Goal: Task Accomplishment & Management: Complete application form

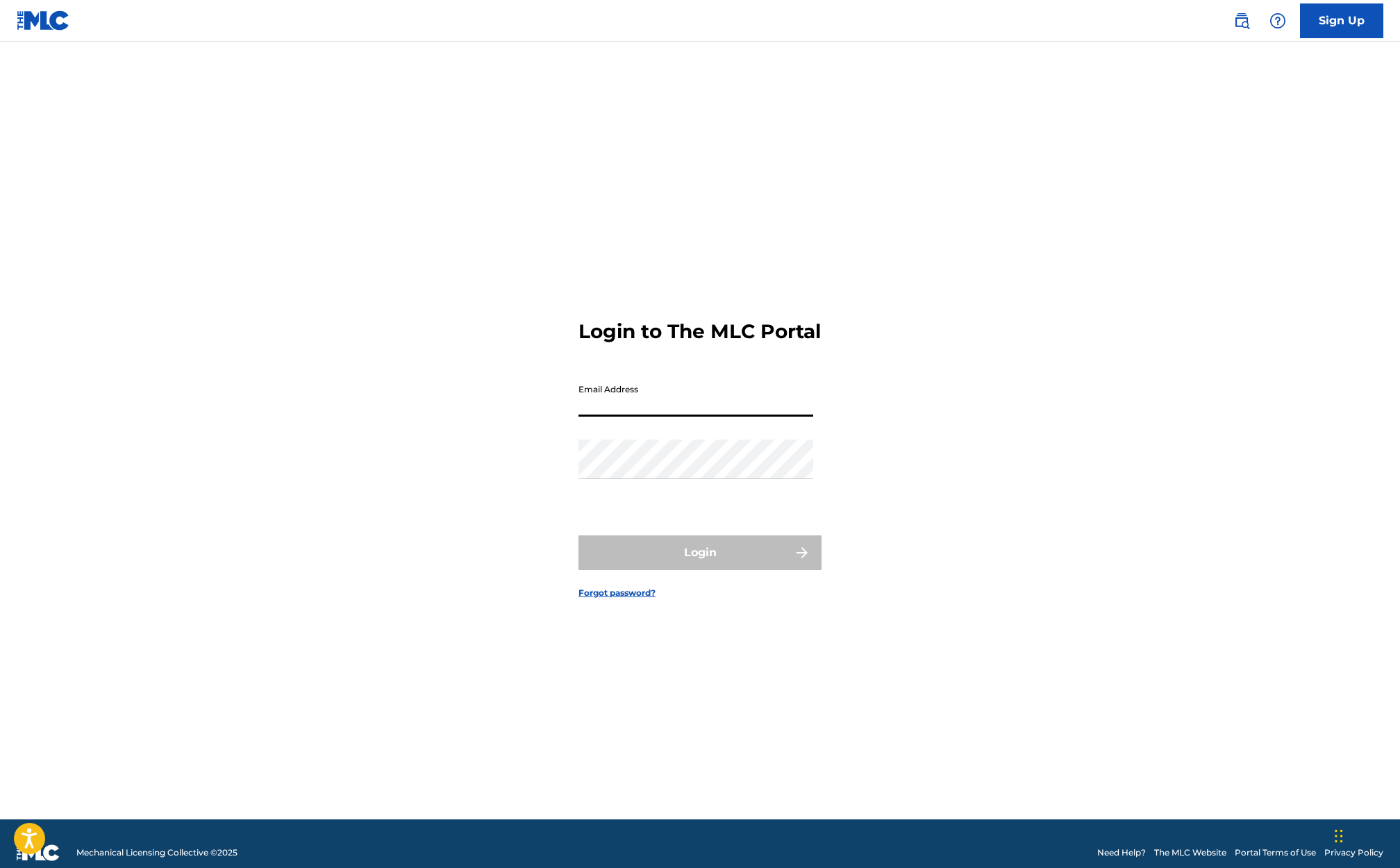
type input "[EMAIL_ADDRESS][DOMAIN_NAME]"
click at [813, 473] on nordpass-icon at bounding box center [813, 469] width 0 height 12
click at [1007, 489] on div "Login to The MLC Portal Email Address [EMAIL_ADDRESS][DOMAIN_NAME] Password Log…" at bounding box center [699, 448] width 972 height 743
click at [752, 567] on button "Login" at bounding box center [699, 552] width 243 height 35
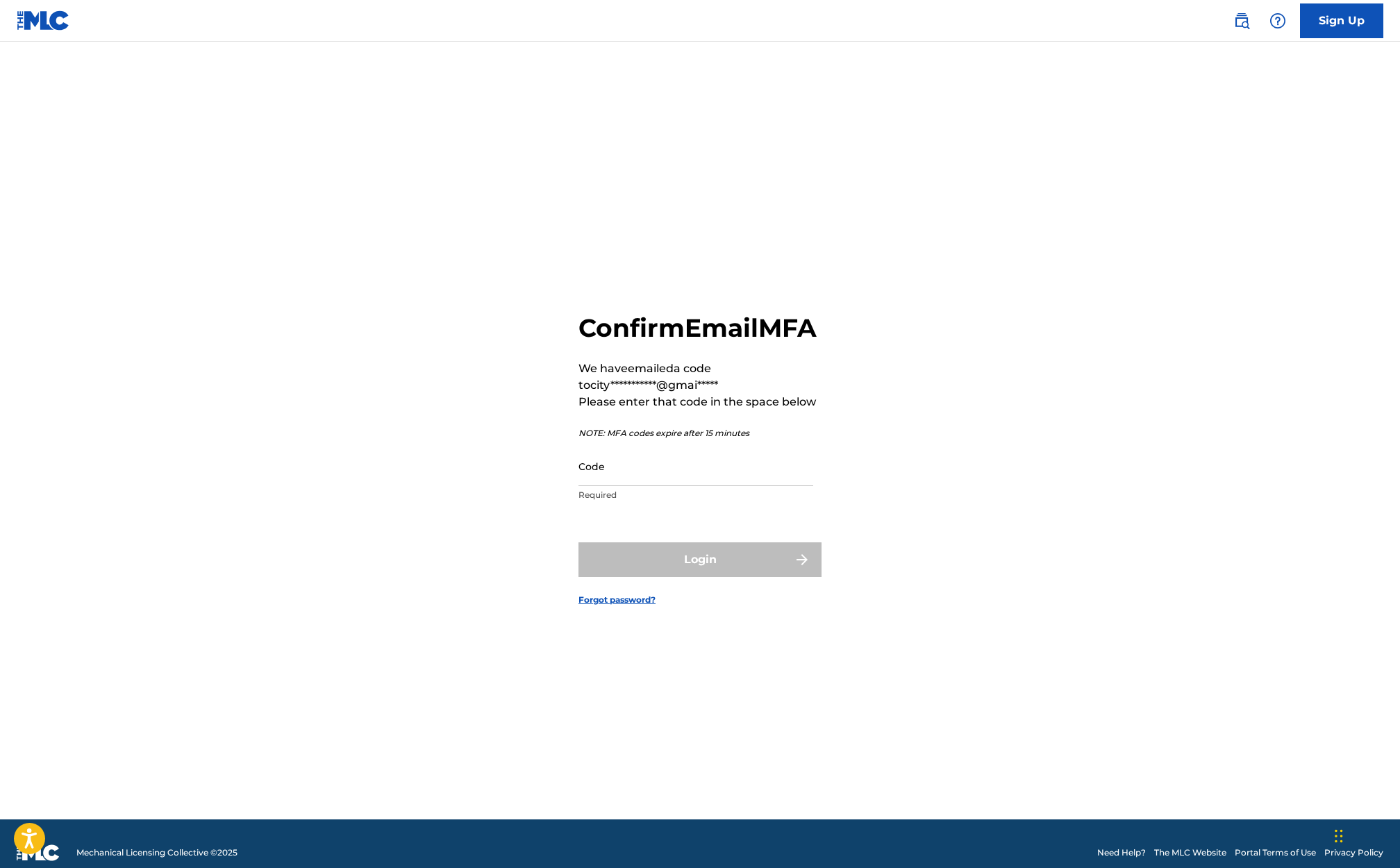
click at [0, 867] on nordpass-portal at bounding box center [0, 868] width 0 height 0
click at [710, 486] on input "Code" at bounding box center [695, 466] width 235 height 39
click at [632, 485] on input "Code" at bounding box center [695, 466] width 235 height 39
paste input "034030"
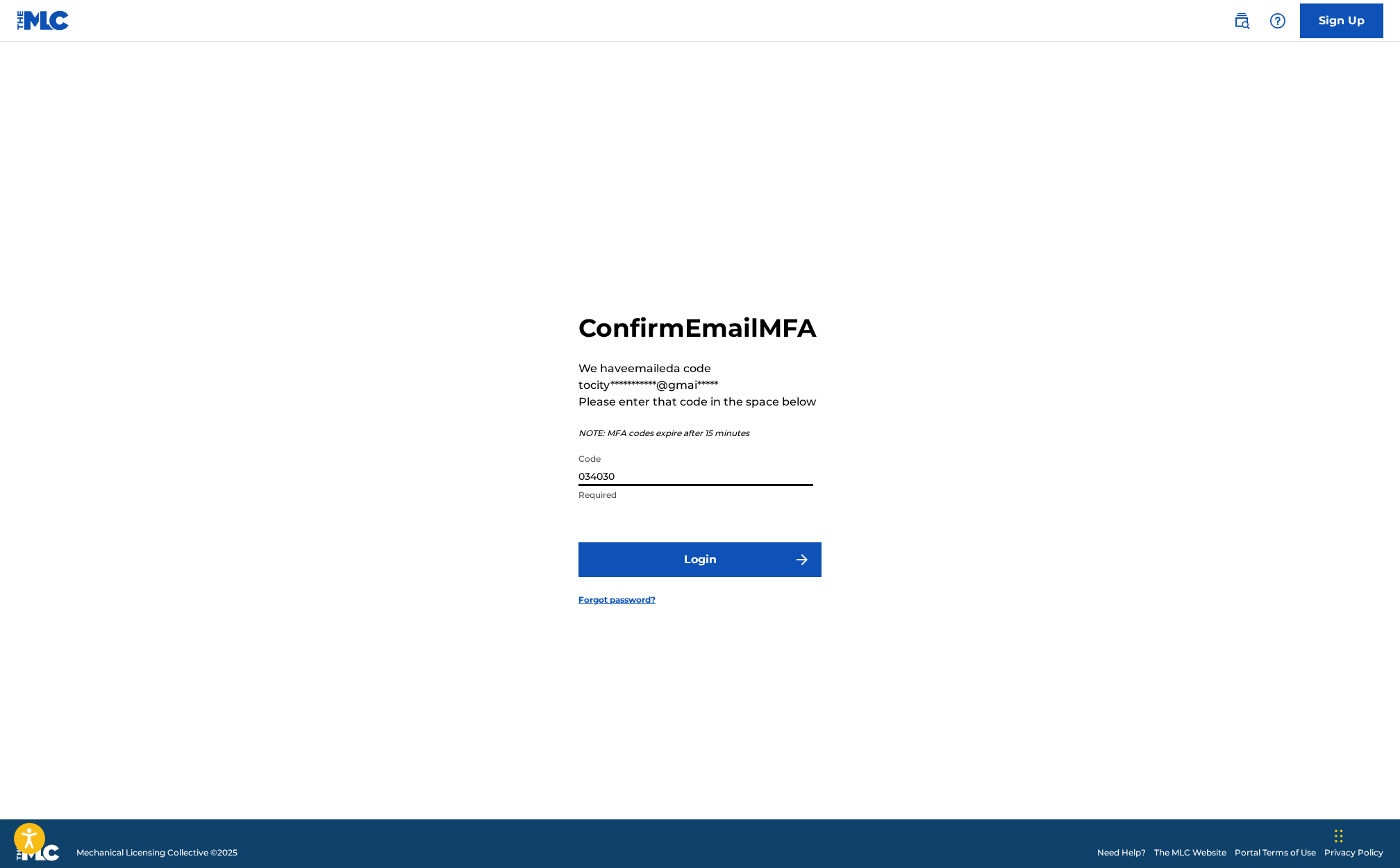
type input "034030"
click at [729, 576] on button "Login" at bounding box center [699, 559] width 243 height 35
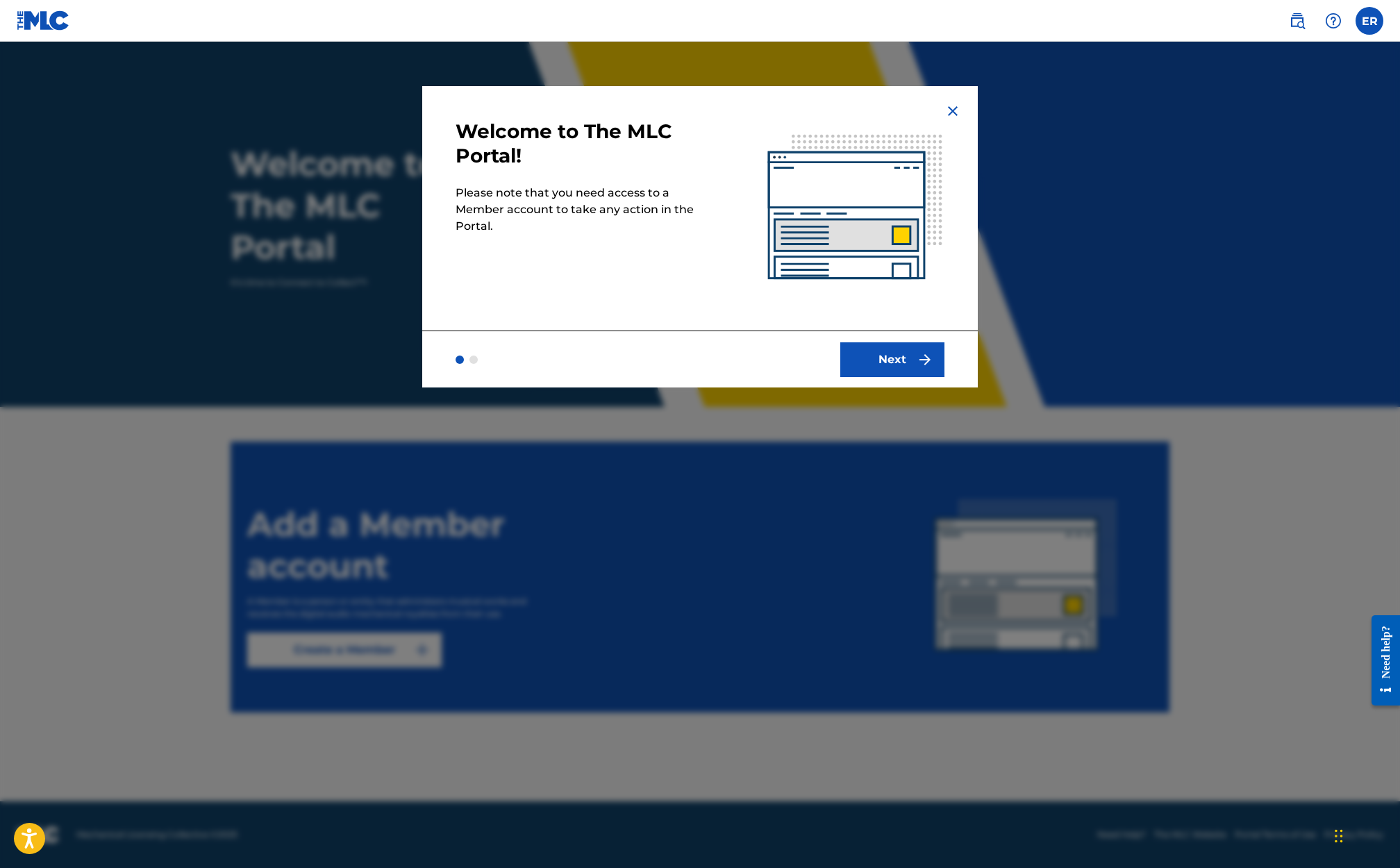
click at [906, 361] on button "Next" at bounding box center [892, 360] width 104 height 35
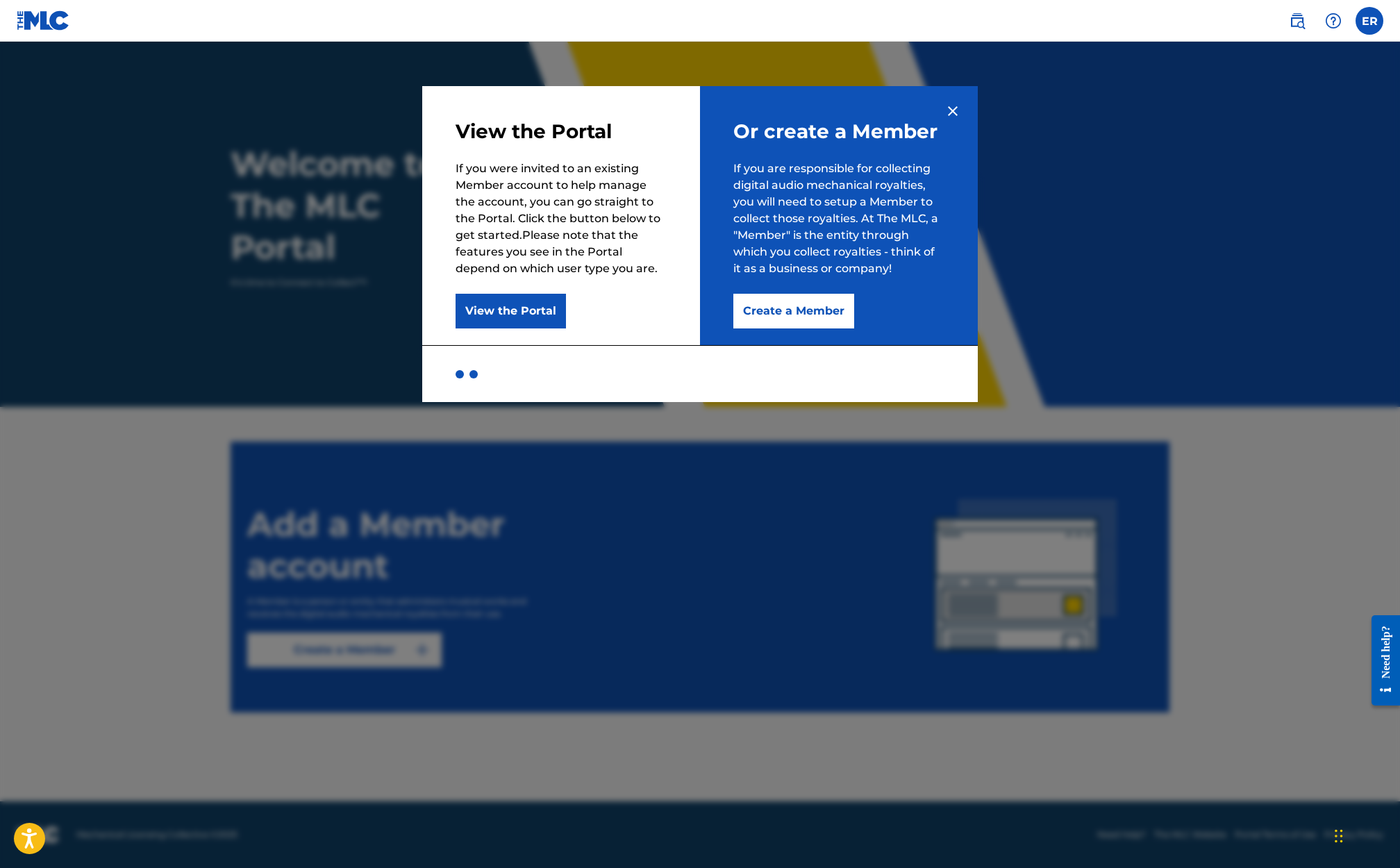
click at [530, 305] on button "View the Portal" at bounding box center [510, 311] width 111 height 35
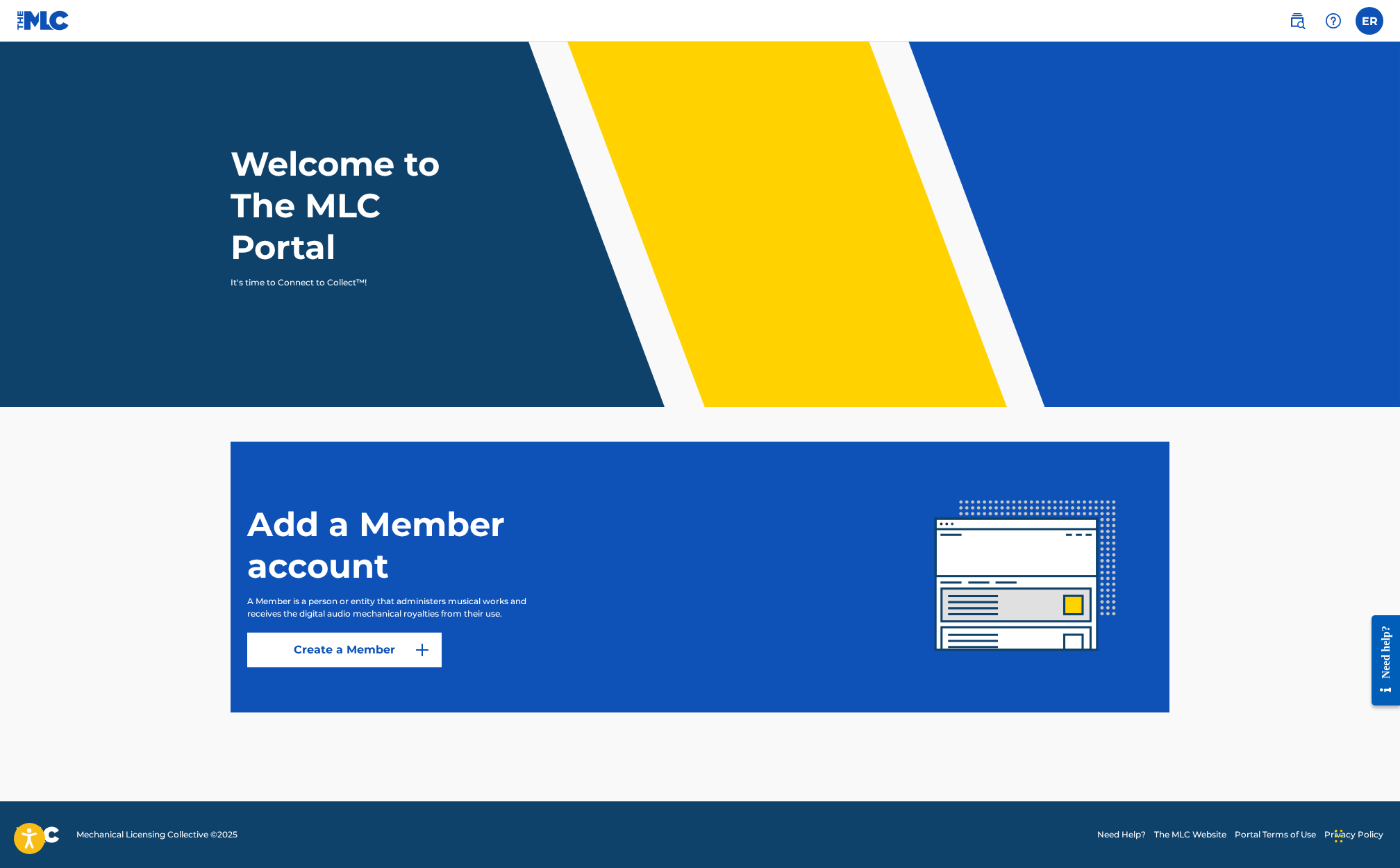
click at [0, 867] on nordpass-portal at bounding box center [0, 868] width 0 height 0
click at [367, 664] on link "Create a Member" at bounding box center [345, 649] width 195 height 35
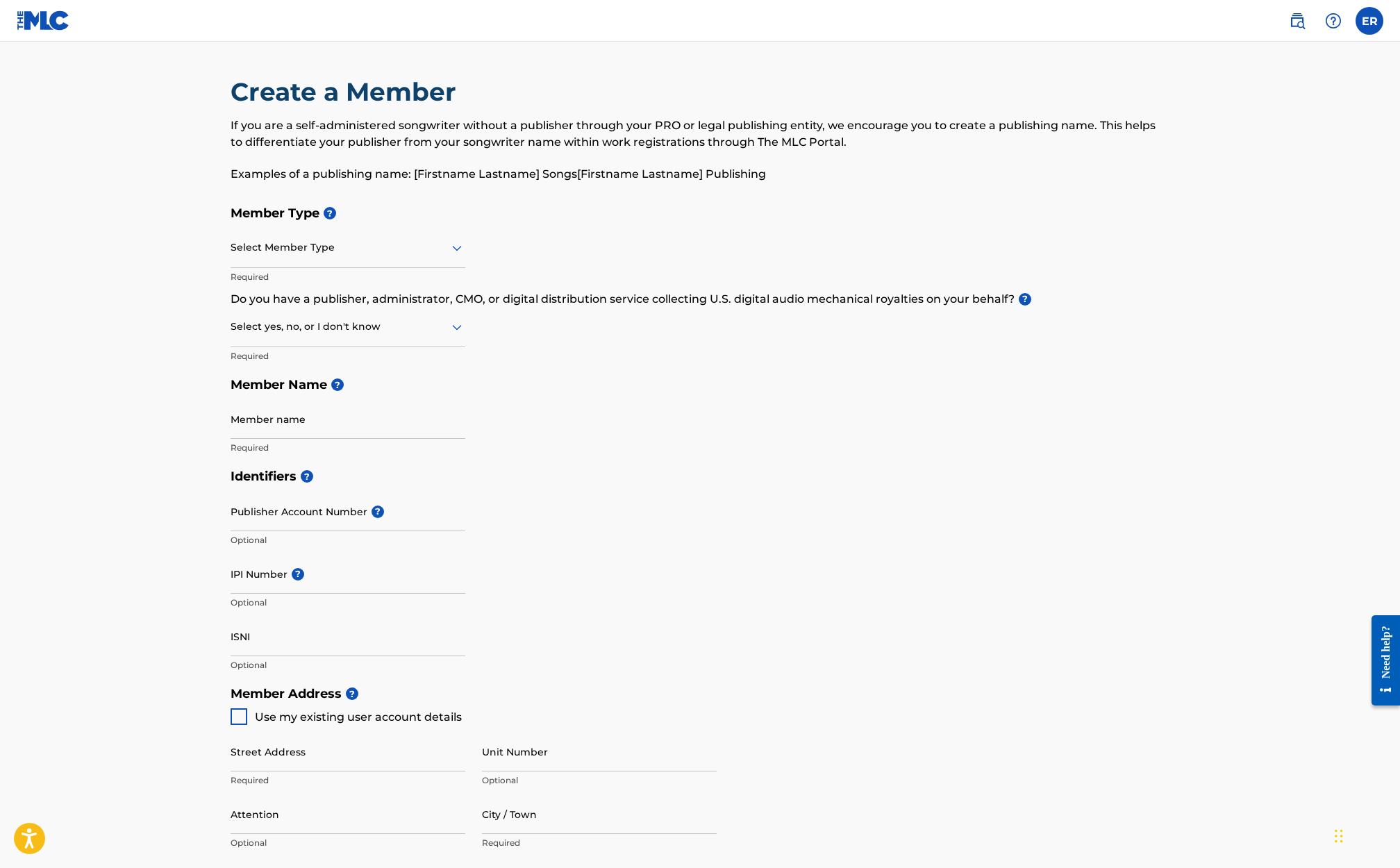
scroll to position [487, 0]
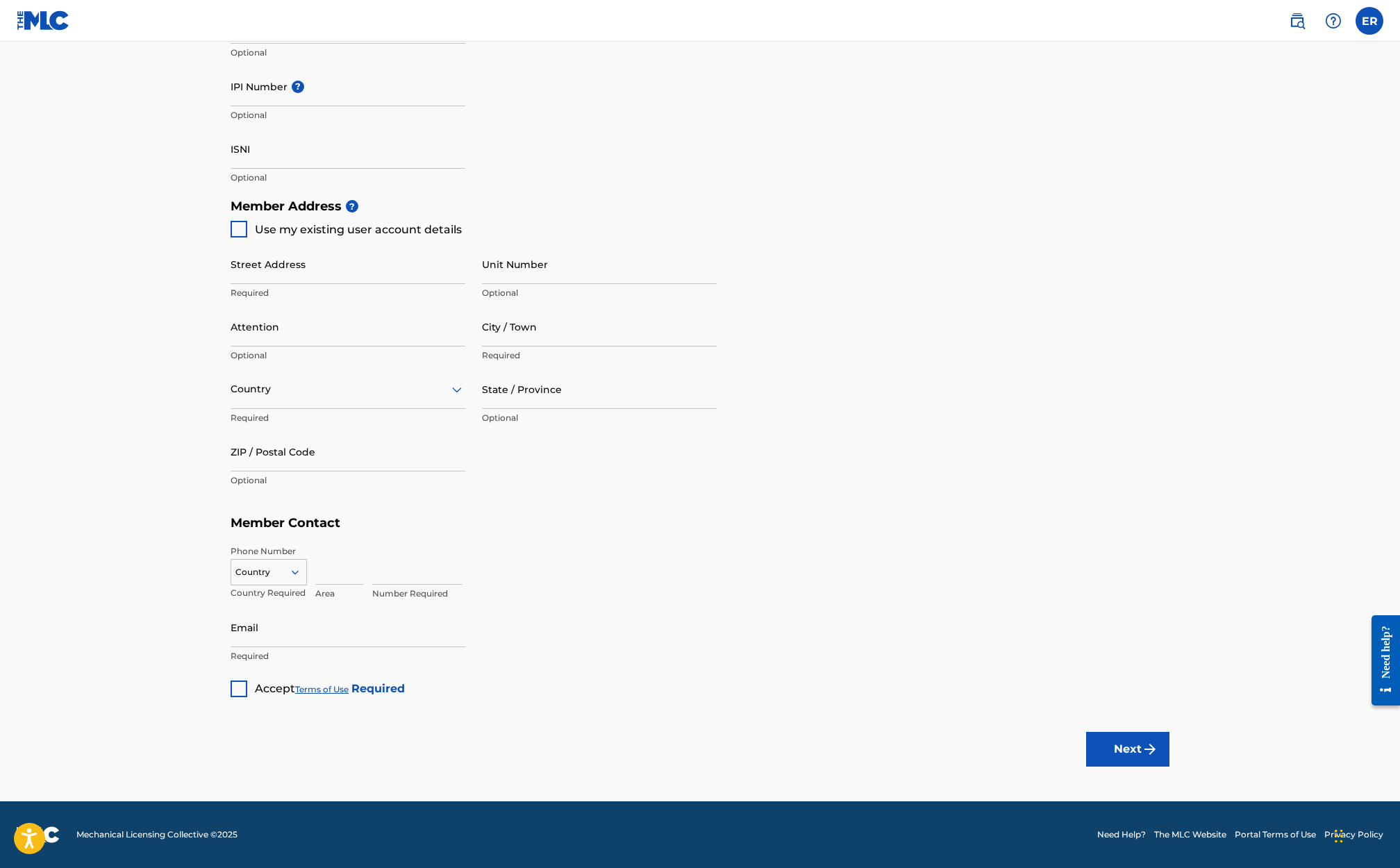
click at [236, 692] on div at bounding box center [239, 689] width 17 height 17
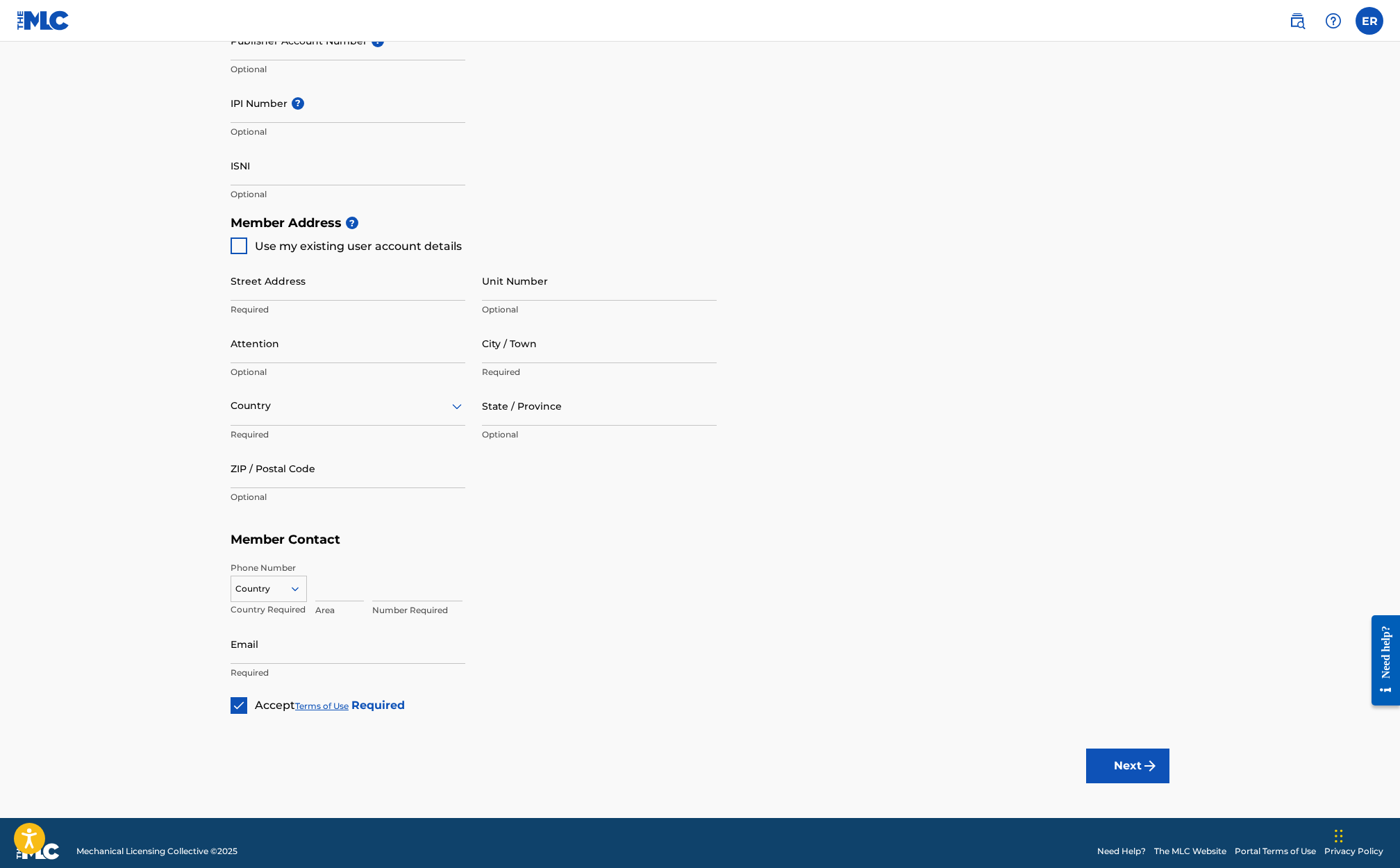
scroll to position [0, 0]
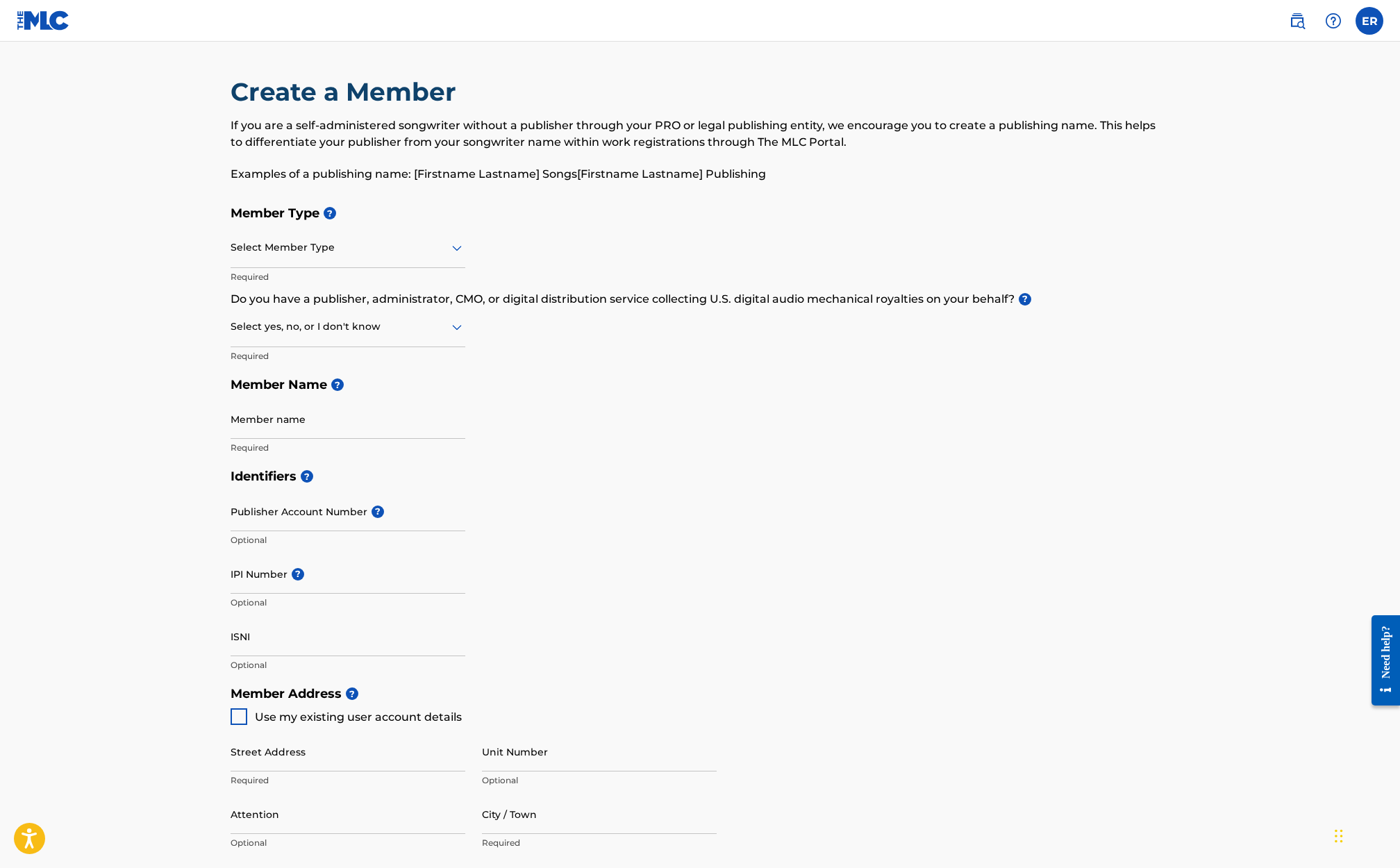
click at [291, 221] on h5 "Member Type ?" at bounding box center [700, 214] width 939 height 30
click at [281, 245] on div at bounding box center [348, 247] width 235 height 18
click at [274, 315] on div "Publisher" at bounding box center [348, 315] width 233 height 31
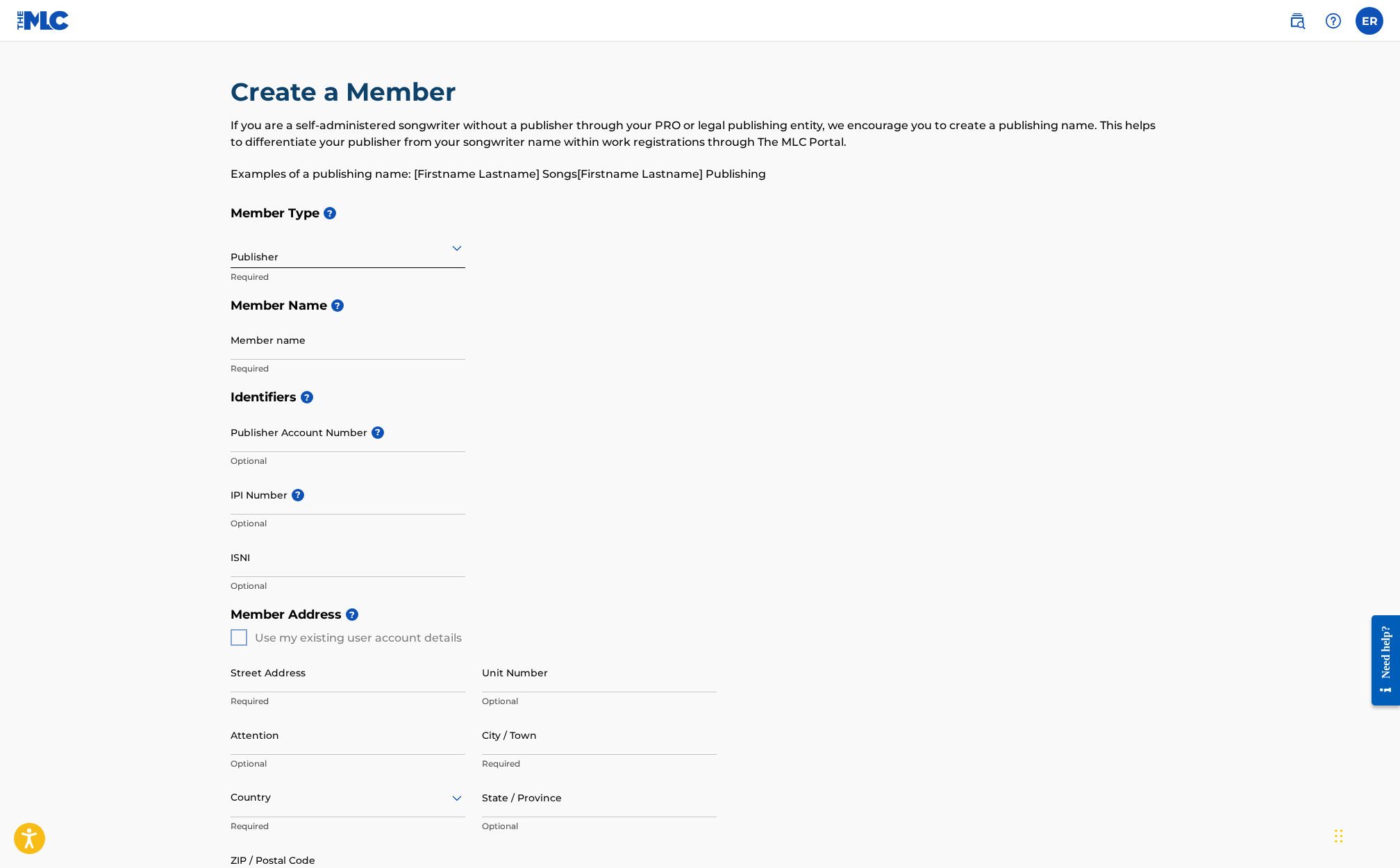
click at [293, 350] on input "Member name" at bounding box center [348, 340] width 235 height 39
type input "[PERSON_NAME]"
type input "[STREET_ADDRESS]"
click at [309, 509] on input "IPI Number ?" at bounding box center [348, 495] width 235 height 39
click at [316, 554] on input "ISNI" at bounding box center [348, 557] width 235 height 39
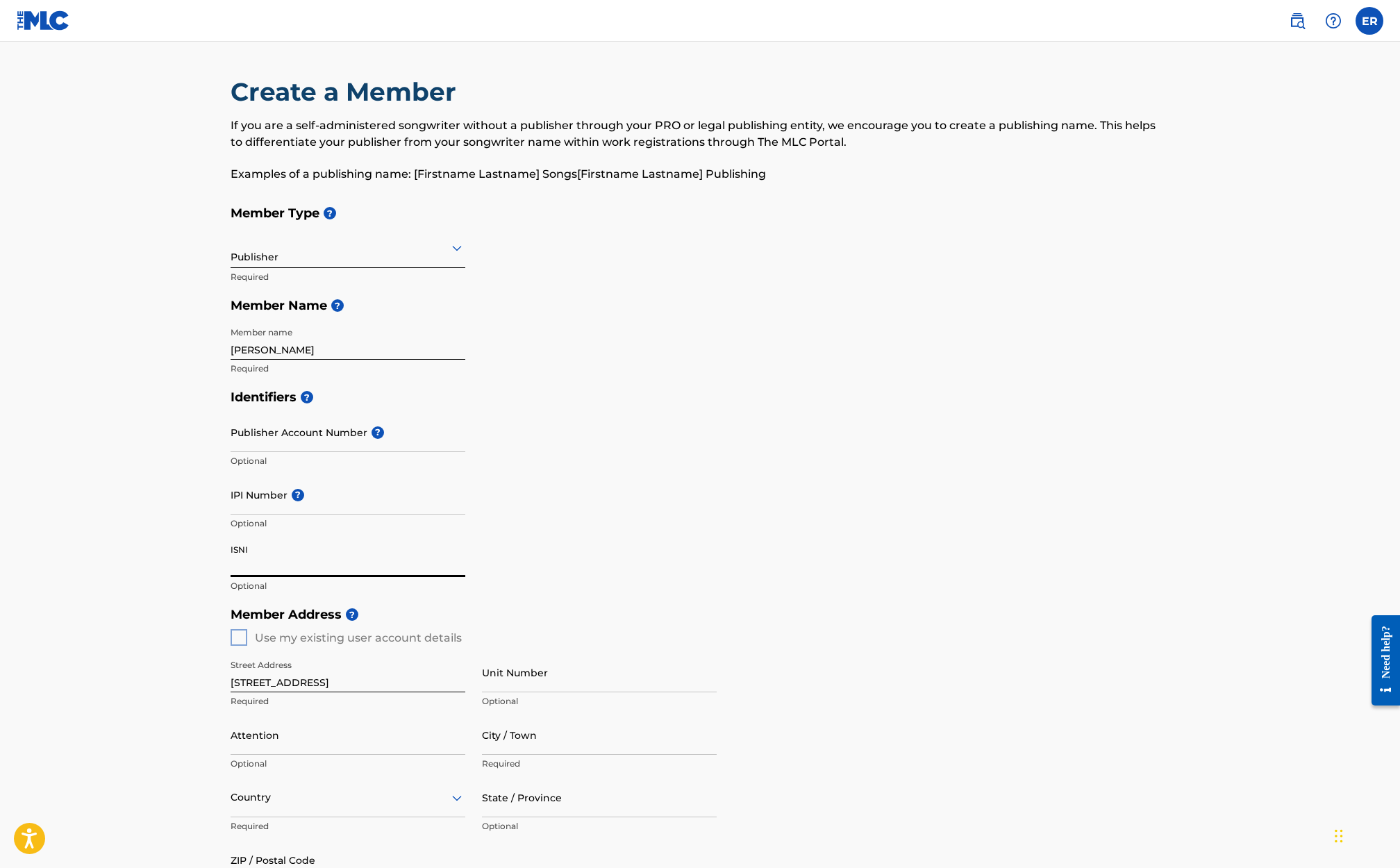
click at [351, 501] on input "IPI Number ?" at bounding box center [348, 495] width 235 height 39
click at [262, 494] on input "IPI Number ?" at bounding box center [348, 495] width 235 height 39
paste input "346175948"
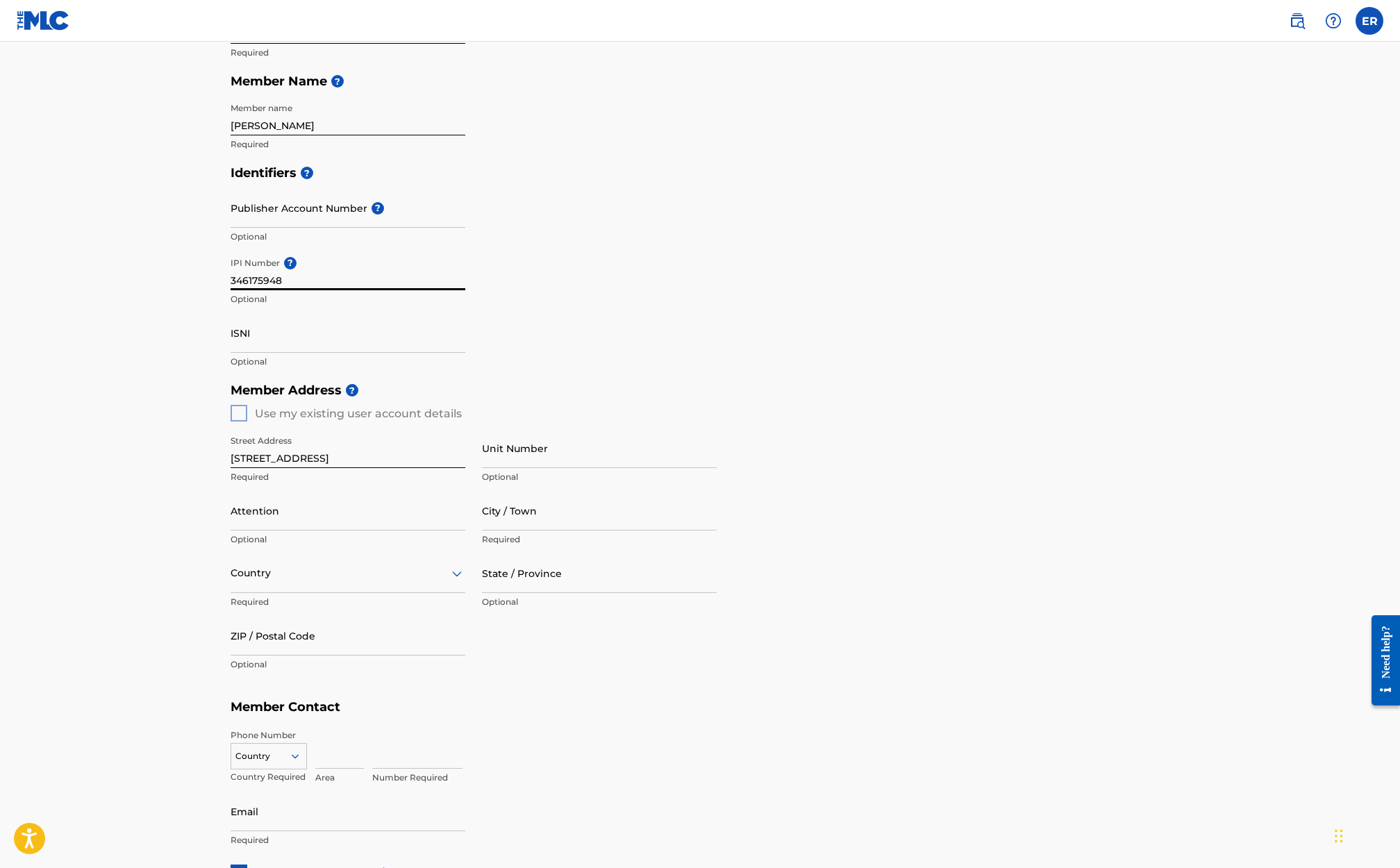
scroll to position [200, 0]
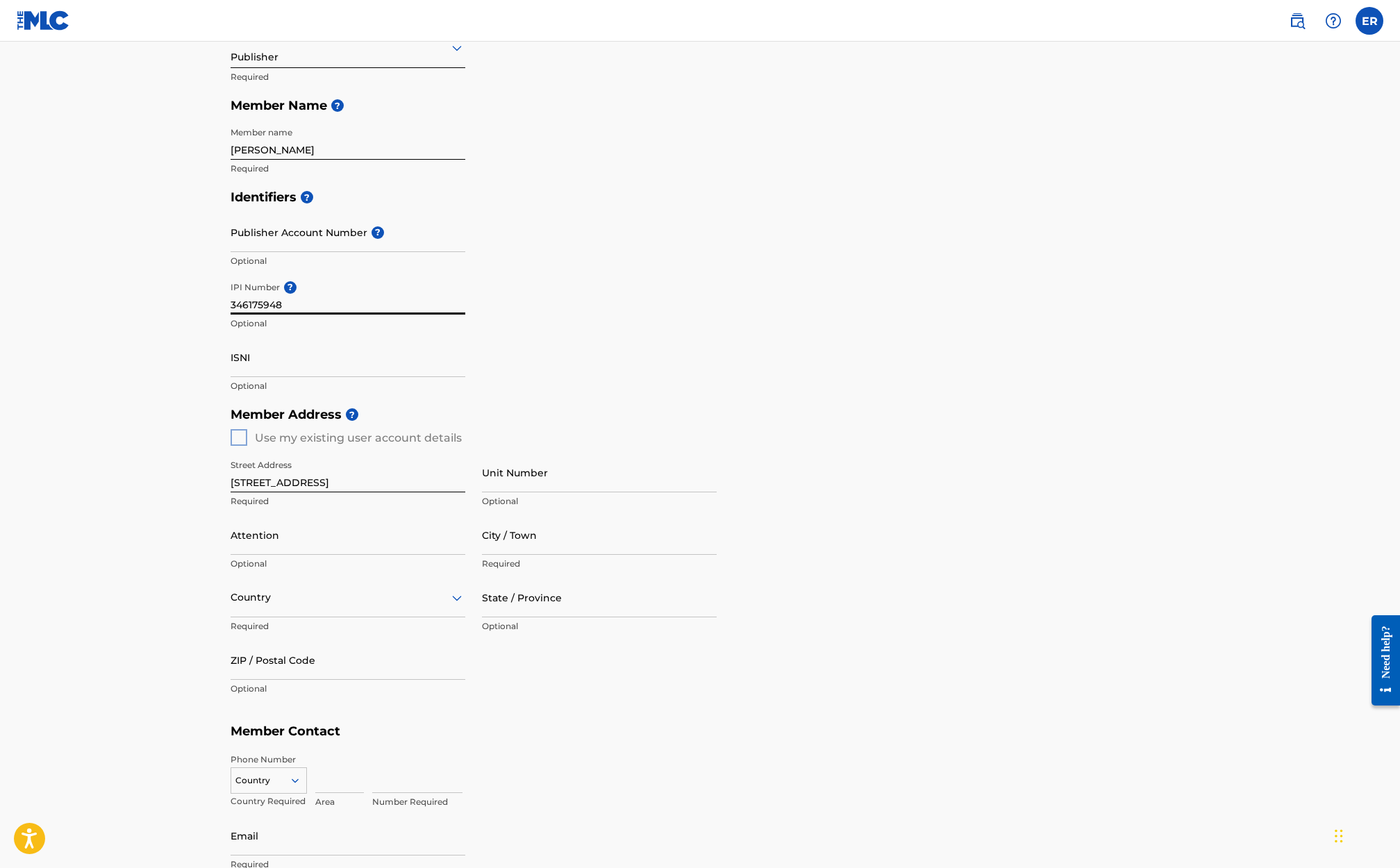
type input "346175948"
click at [240, 441] on div "Member Address ? Use my existing user account details Street Address [STREET_AD…" at bounding box center [700, 558] width 939 height 317
click at [239, 437] on div "Member Address ? Use my existing user account details Street Address [STREET_AD…" at bounding box center [700, 558] width 939 height 317
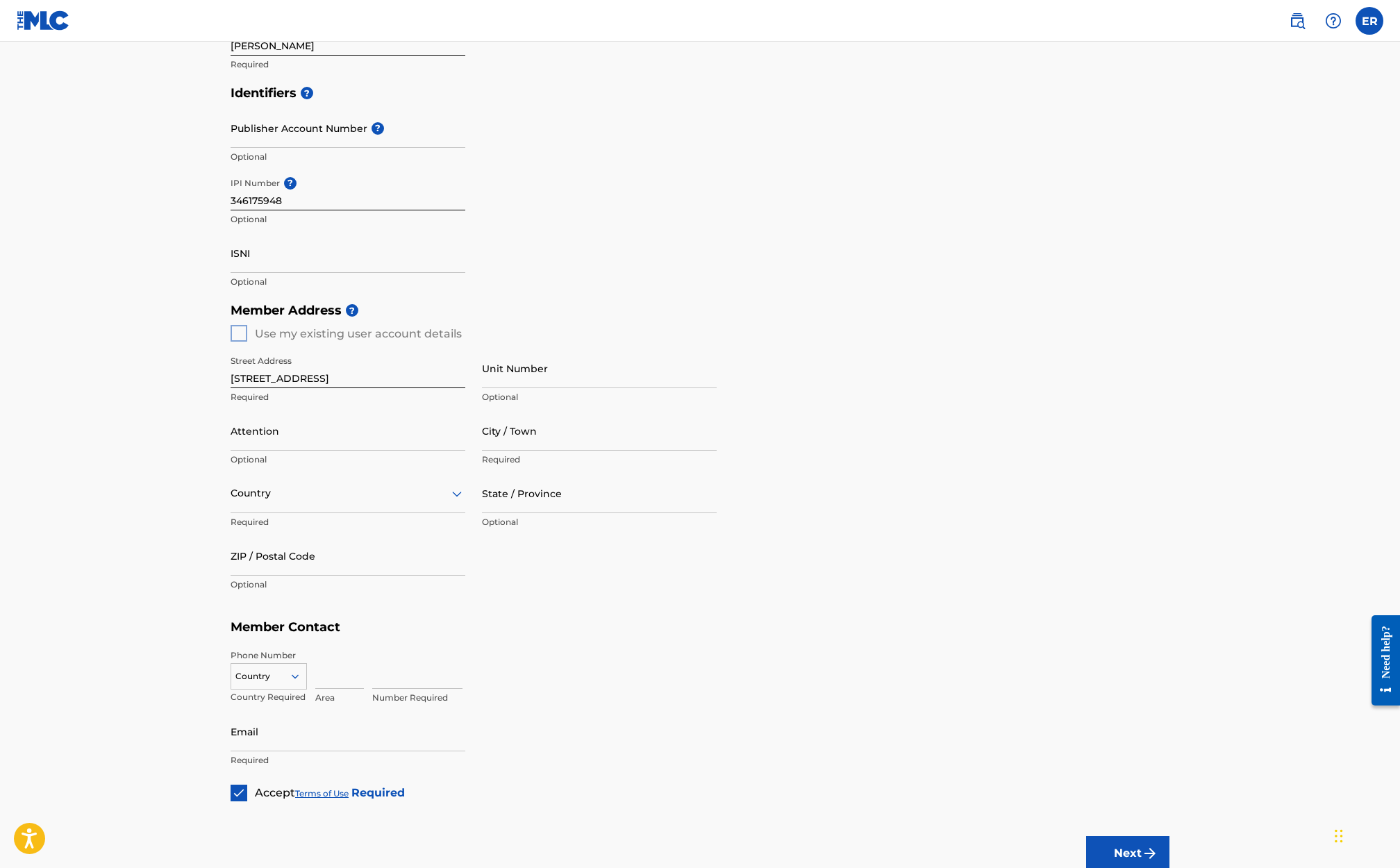
scroll to position [346, 0]
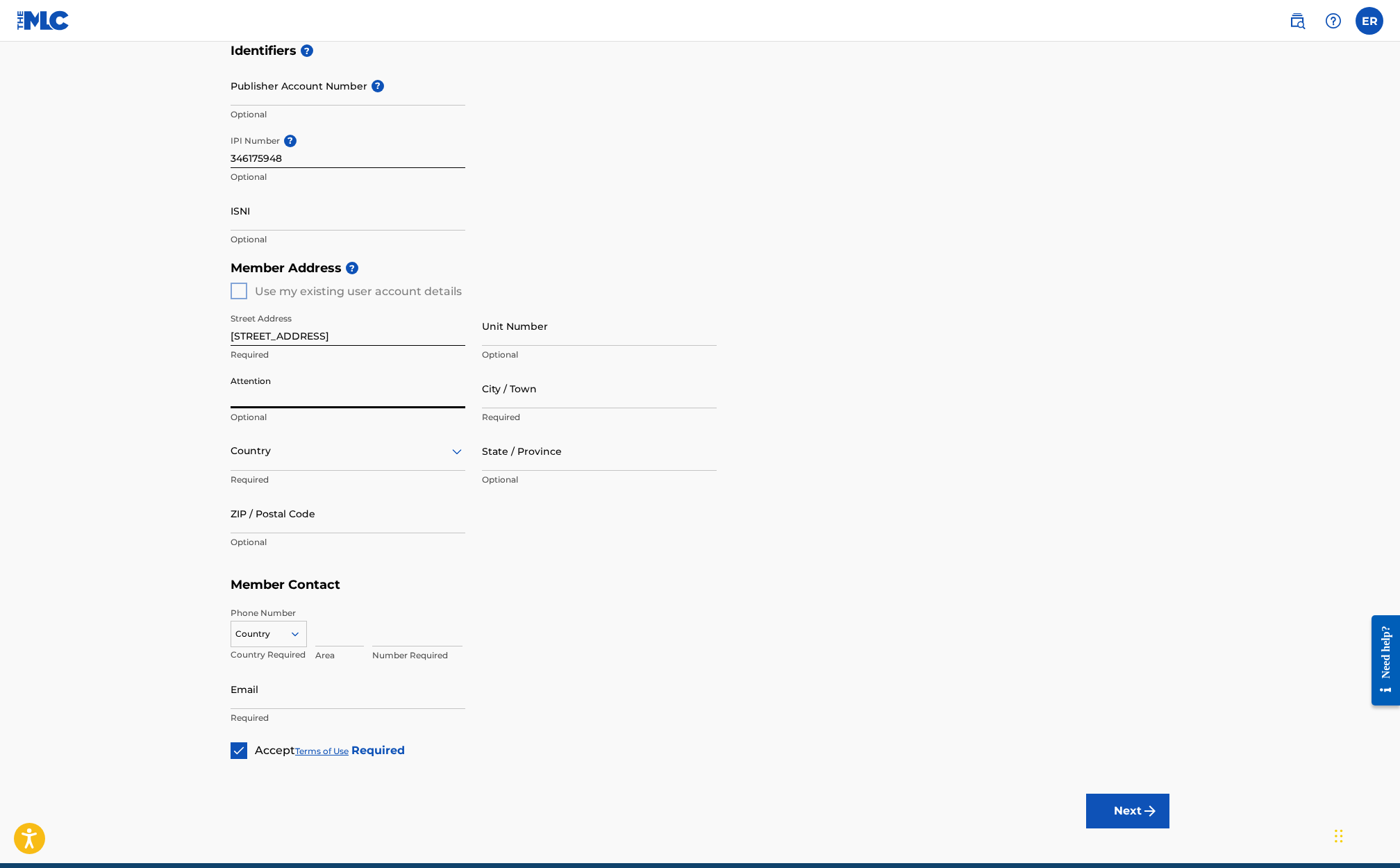
click at [284, 396] on input "Attention" at bounding box center [348, 389] width 235 height 39
type input "[PERSON_NAME]"
type input "Phoenix"
type input "[GEOGRAPHIC_DATA]"
type input "AZ"
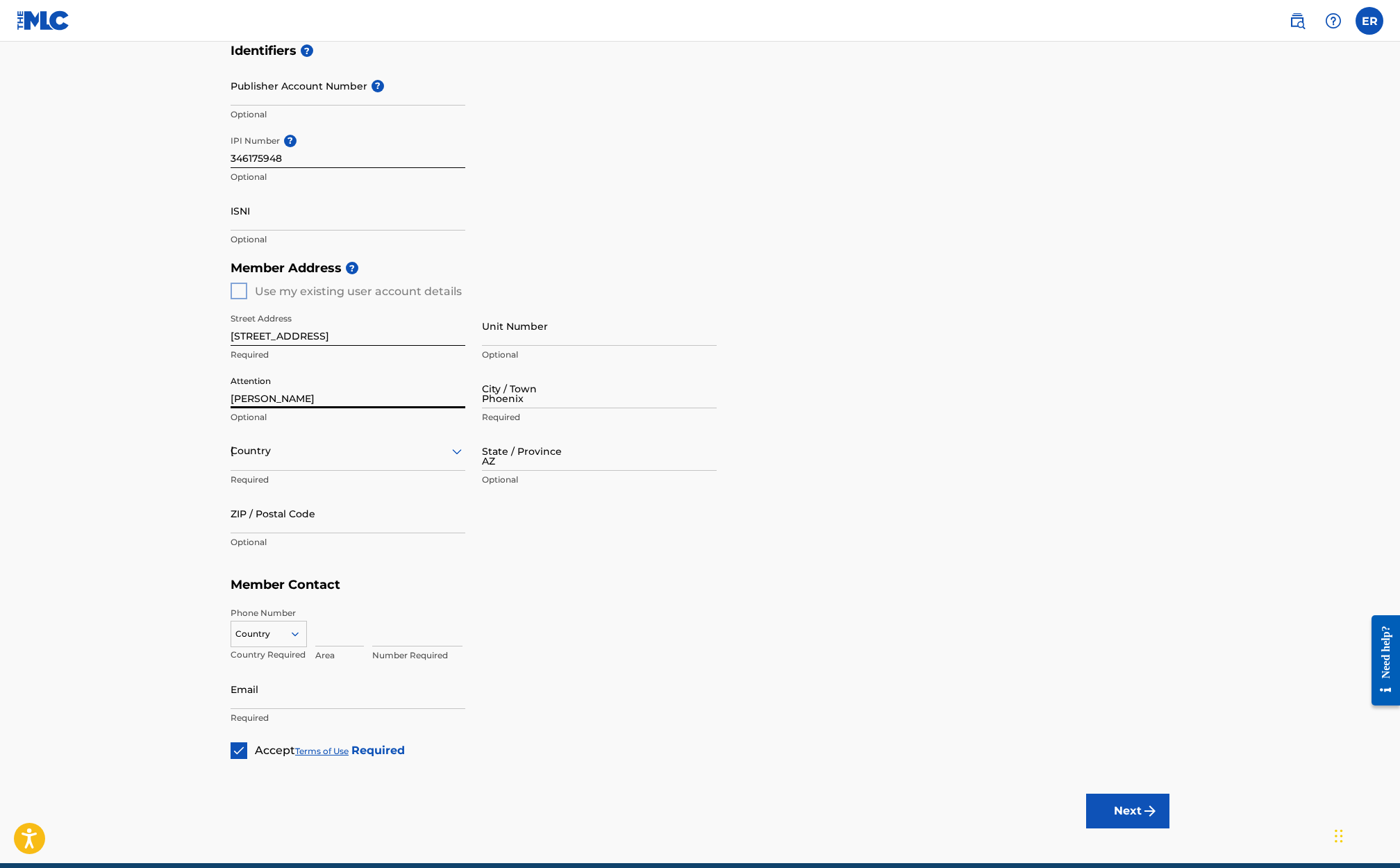
type input "85048"
type input "480"
type input "2015209"
click at [288, 485] on div "[GEOGRAPHIC_DATA]" at bounding box center [348, 487] width 233 height 31
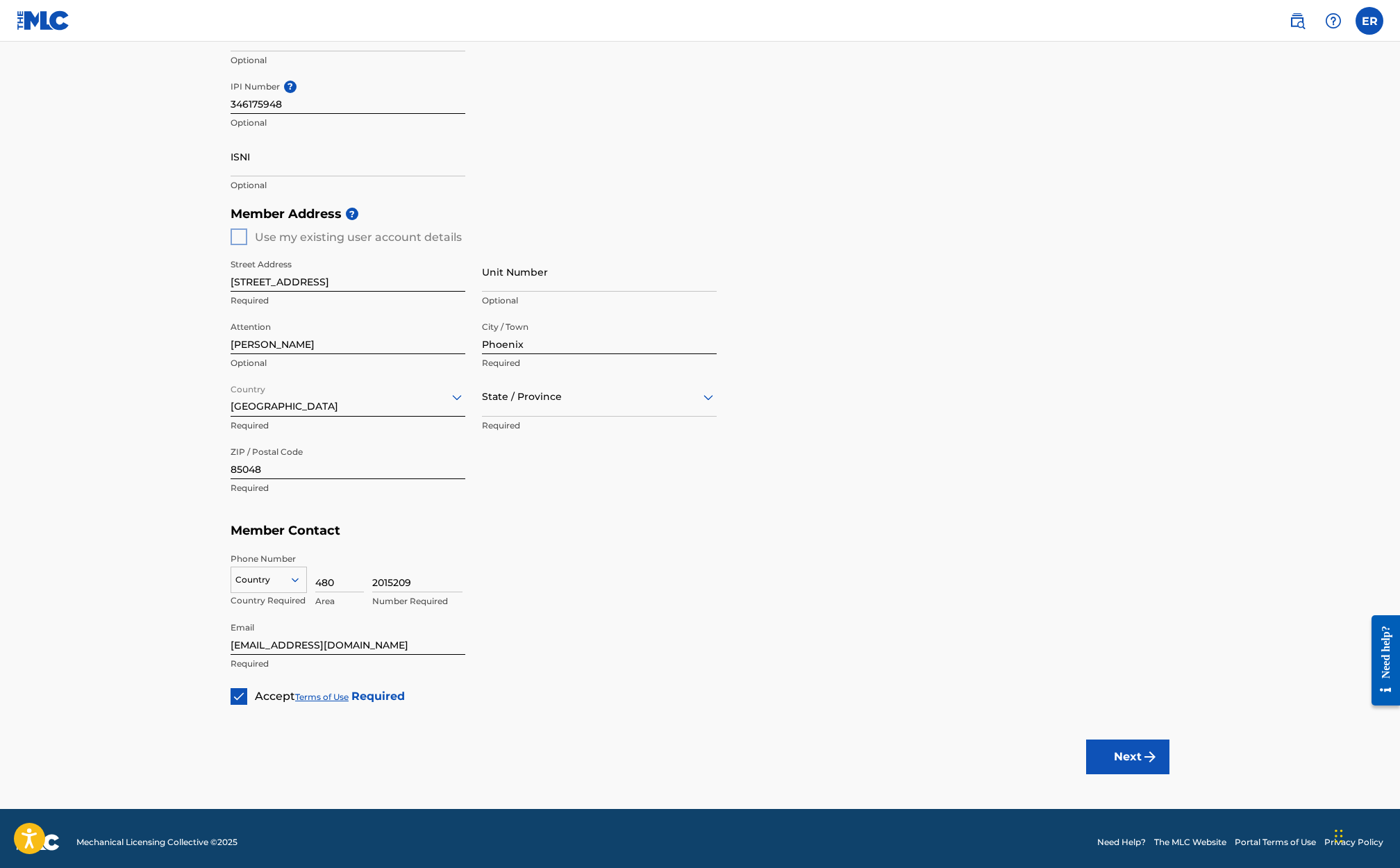
scroll to position [408, 0]
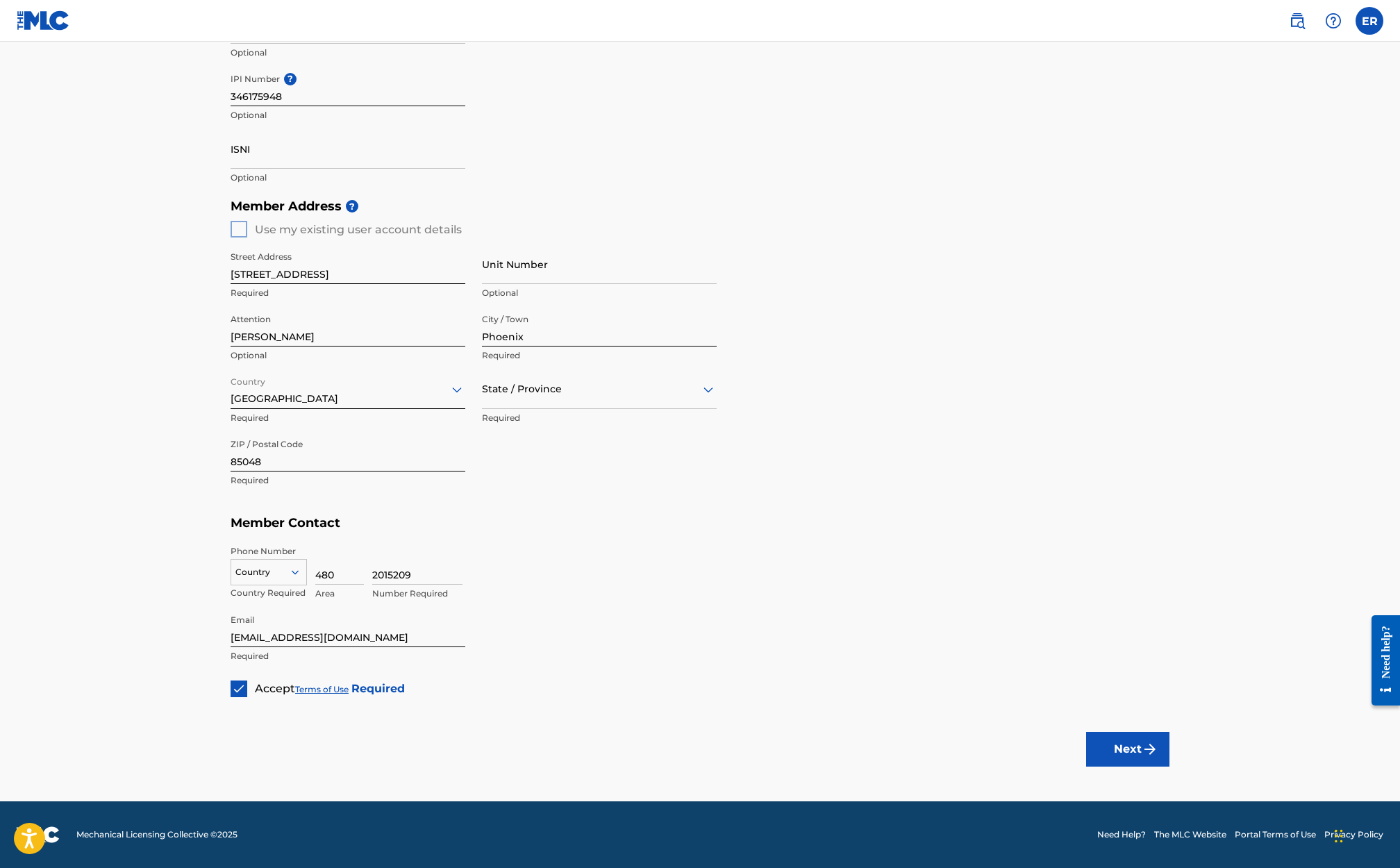
click at [587, 391] on div at bounding box center [599, 389] width 235 height 18
click at [565, 528] on div "[US_STATE]" at bounding box center [599, 518] width 233 height 31
drag, startPoint x: 1133, startPoint y: 752, endPoint x: 655, endPoint y: 656, distance: 487.5
click at [655, 656] on div "Member Type ? Publisher Required Member Name ? Member name [PERSON_NAME] Requir…" at bounding box center [700, 244] width 939 height 907
drag, startPoint x: 301, startPoint y: 637, endPoint x: 125, endPoint y: 619, distance: 176.9
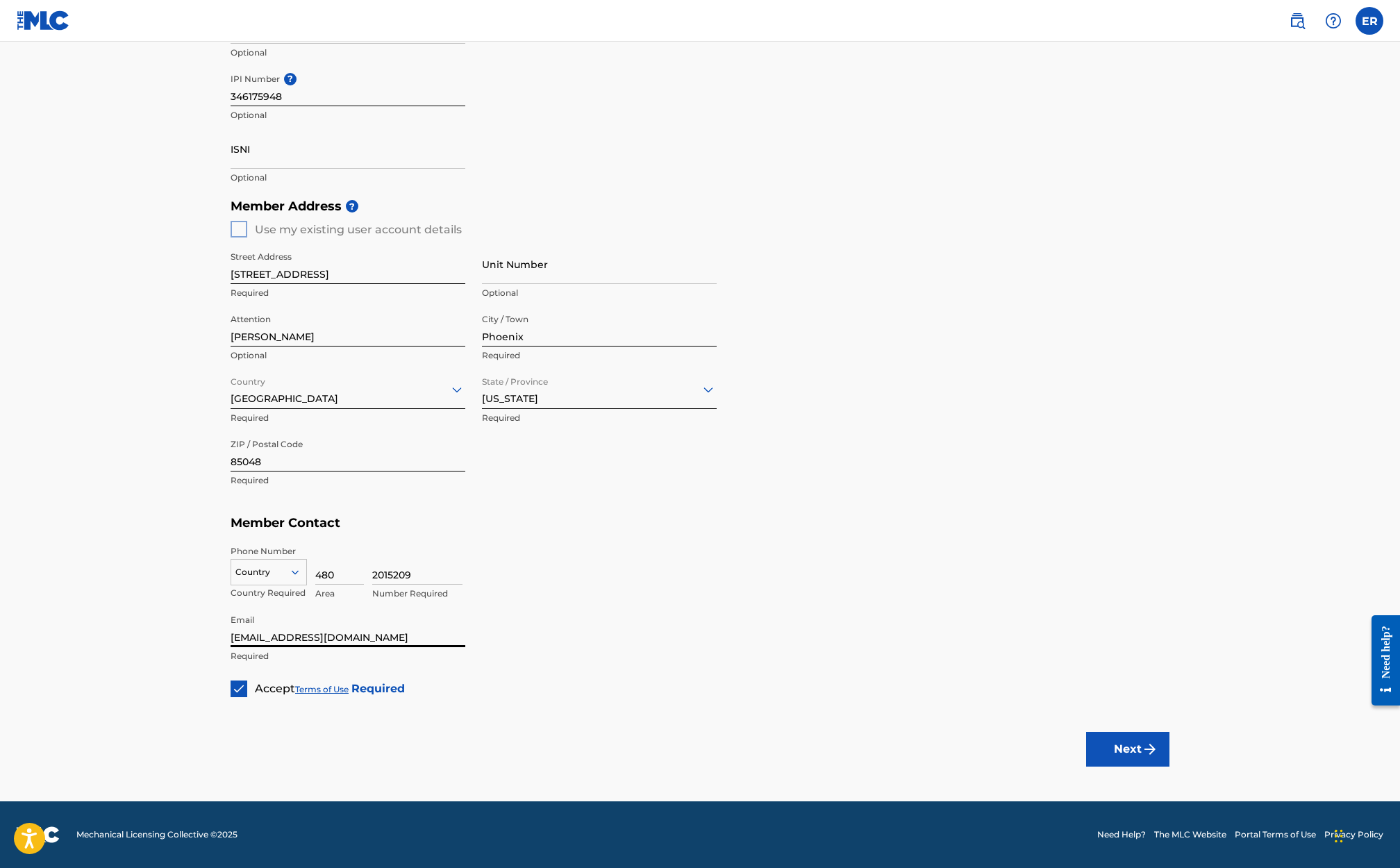
click at [125, 619] on main "Create a Member If you are a self-administered songwriter without a publisher t…" at bounding box center [700, 217] width 1400 height 1168
type input "[EMAIL_ADDRESS][DOMAIN_NAME]"
click at [1136, 750] on button "Next" at bounding box center [1127, 749] width 83 height 35
click at [279, 563] on div "Country" at bounding box center [269, 572] width 76 height 26
click at [269, 597] on div "US, [GEOGRAPHIC_DATA] +1" at bounding box center [269, 606] width 75 height 54
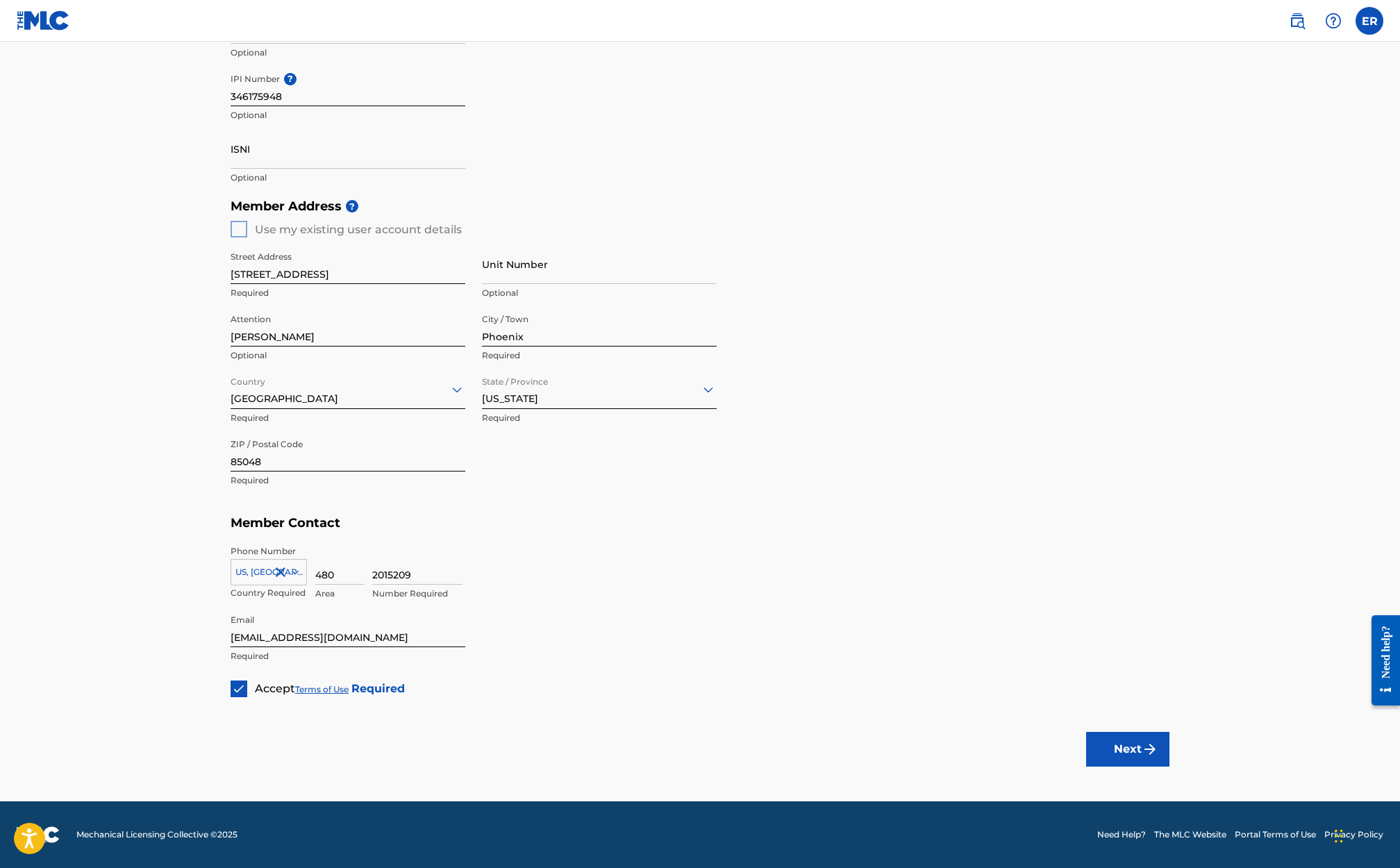
click at [1119, 742] on button "Next" at bounding box center [1127, 749] width 83 height 35
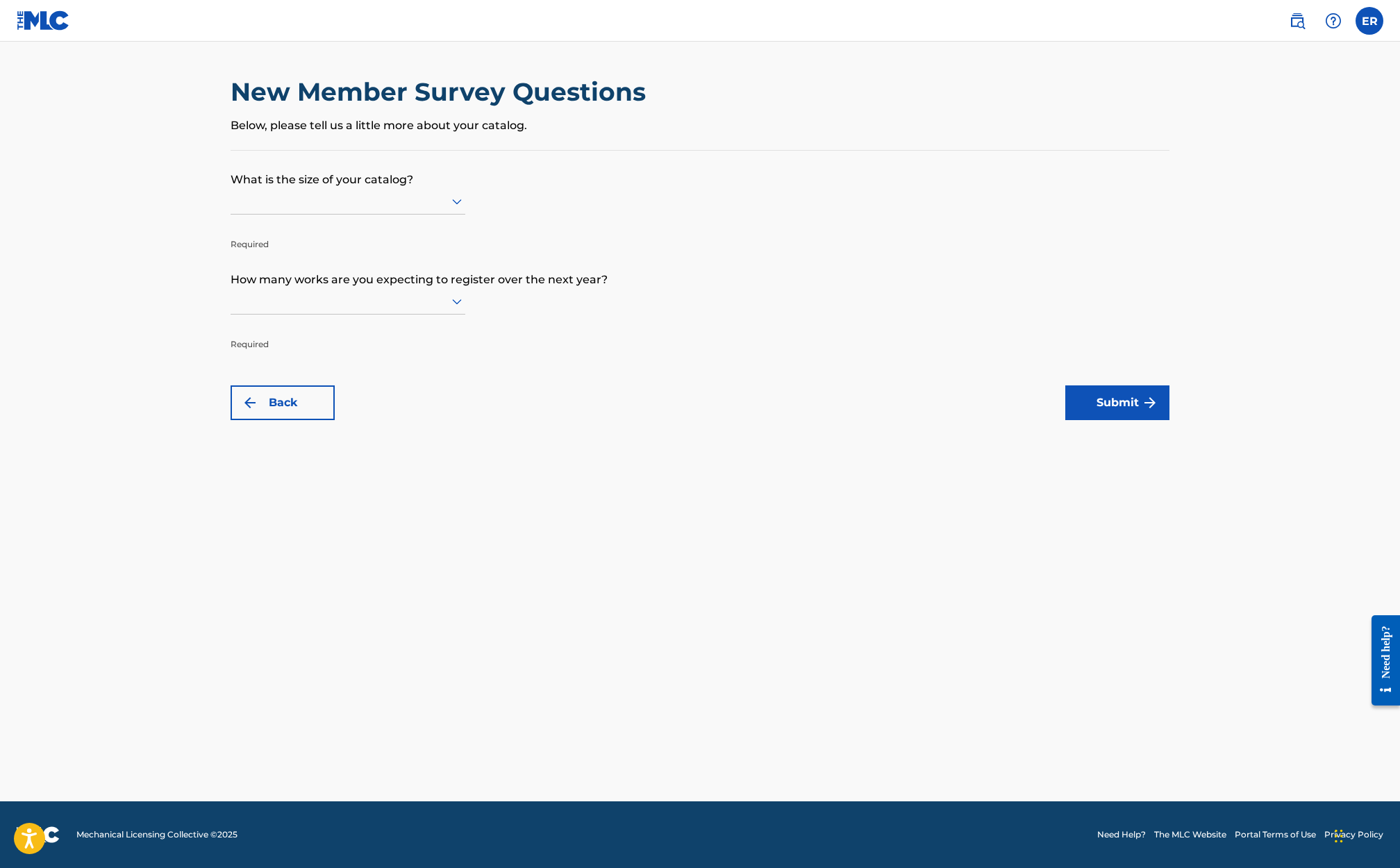
click at [410, 202] on div at bounding box center [348, 201] width 235 height 18
click at [384, 222] on div "Up to 100" at bounding box center [348, 230] width 233 height 31
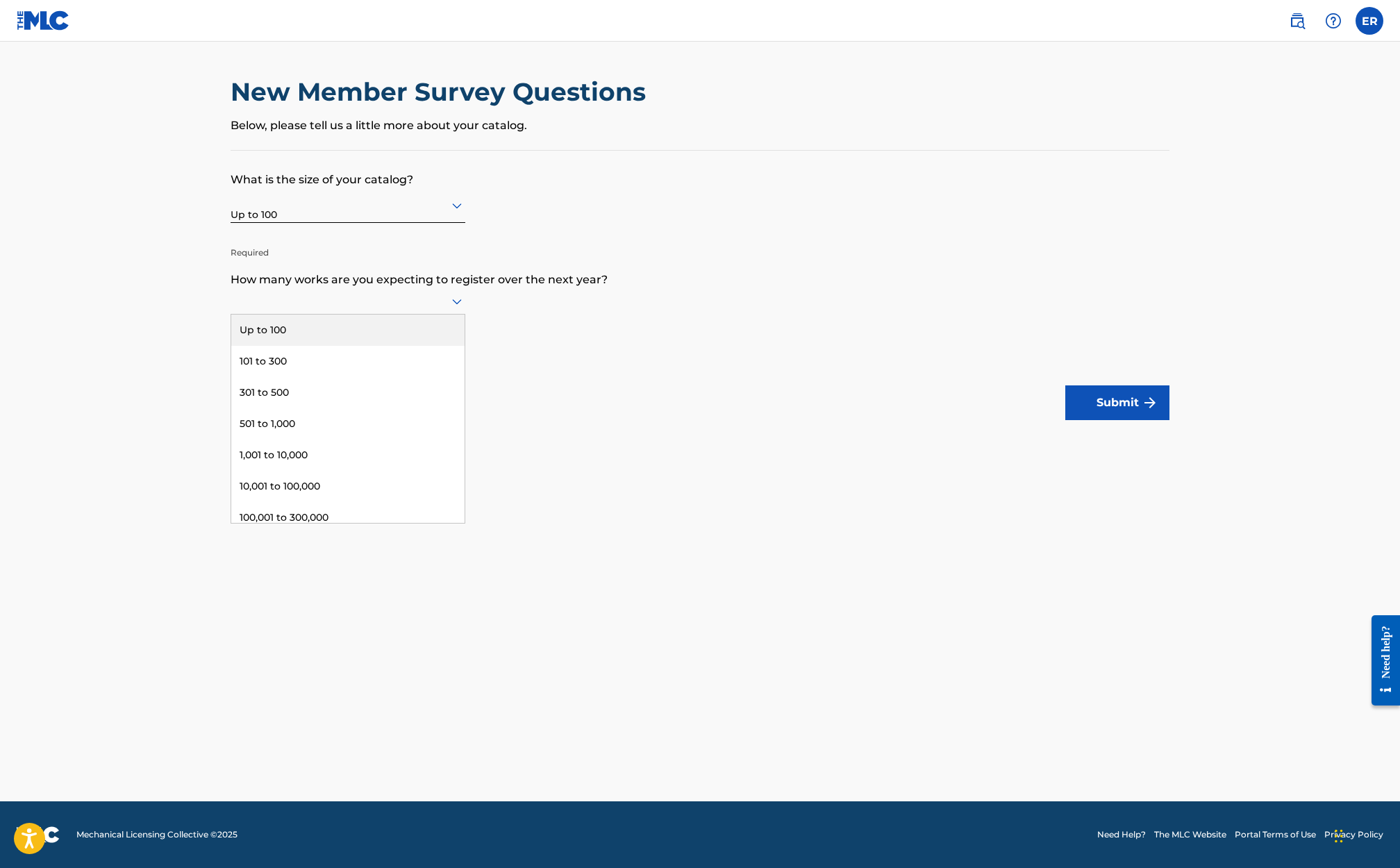
click at [362, 291] on div at bounding box center [348, 301] width 235 height 26
click at [350, 324] on div "Up to 100" at bounding box center [348, 330] width 233 height 31
click at [1110, 399] on button "Submit" at bounding box center [1117, 403] width 104 height 35
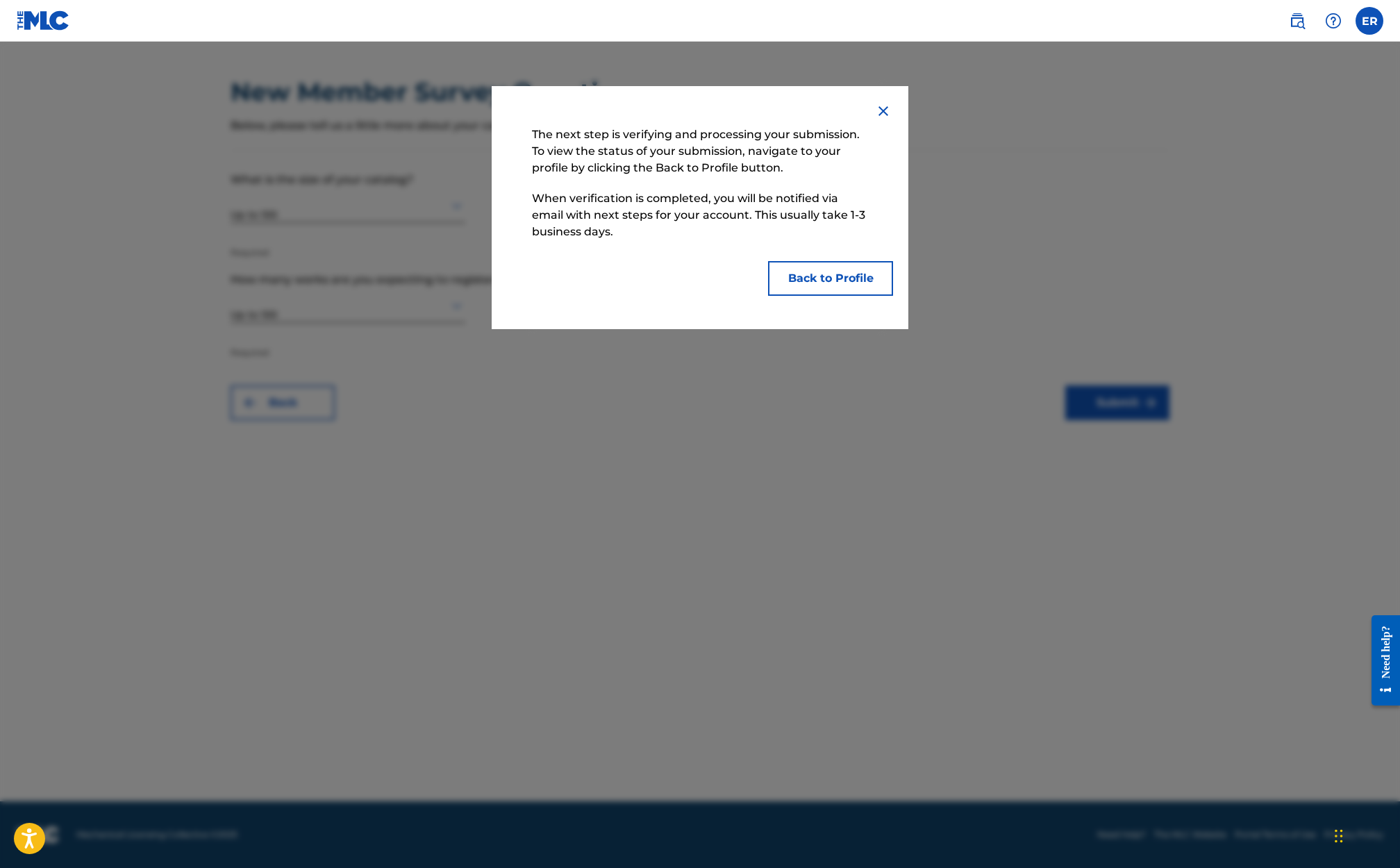
click at [840, 279] on button "Back to Profile" at bounding box center [830, 278] width 125 height 35
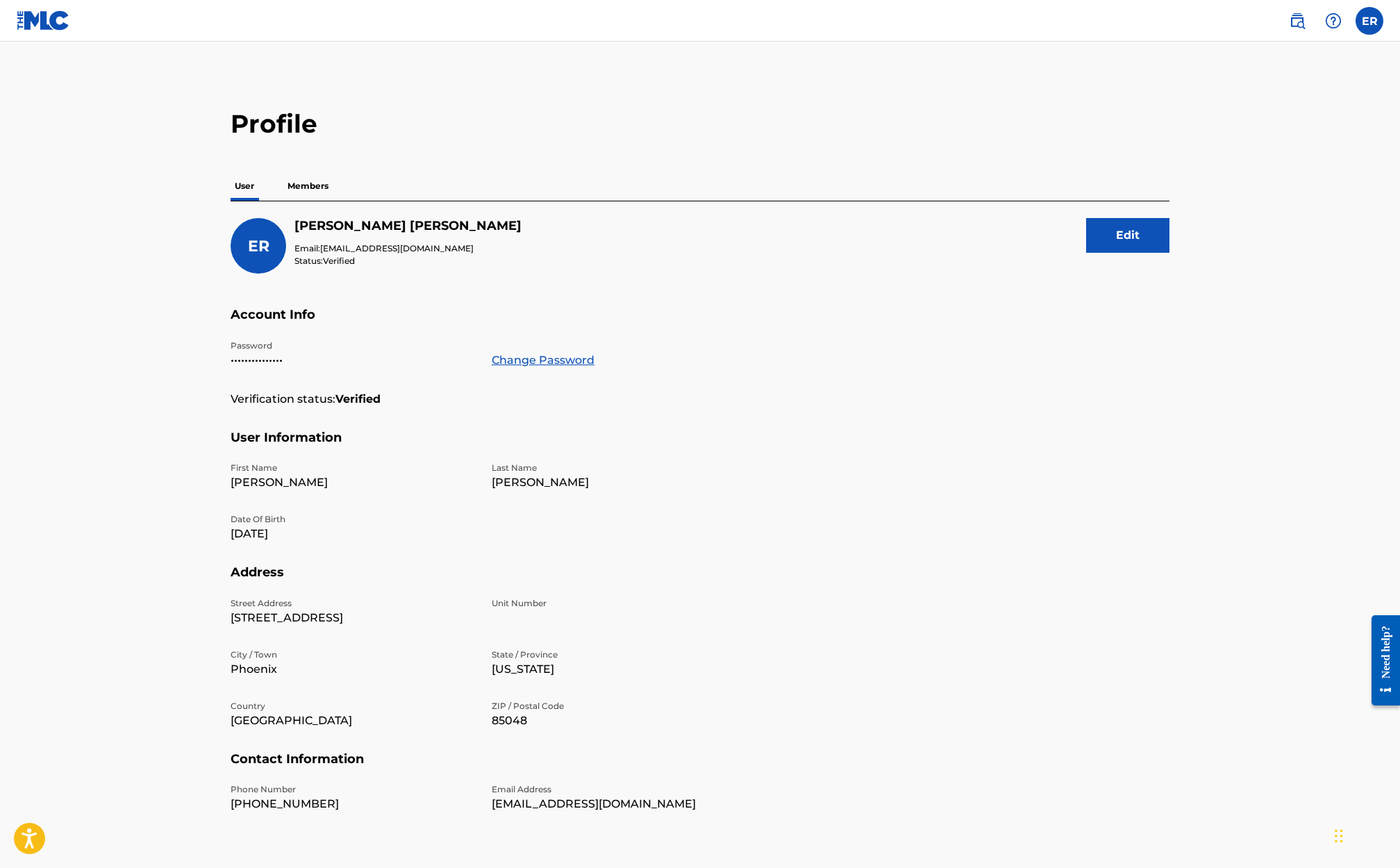
click at [311, 190] on p "Members" at bounding box center [308, 185] width 49 height 29
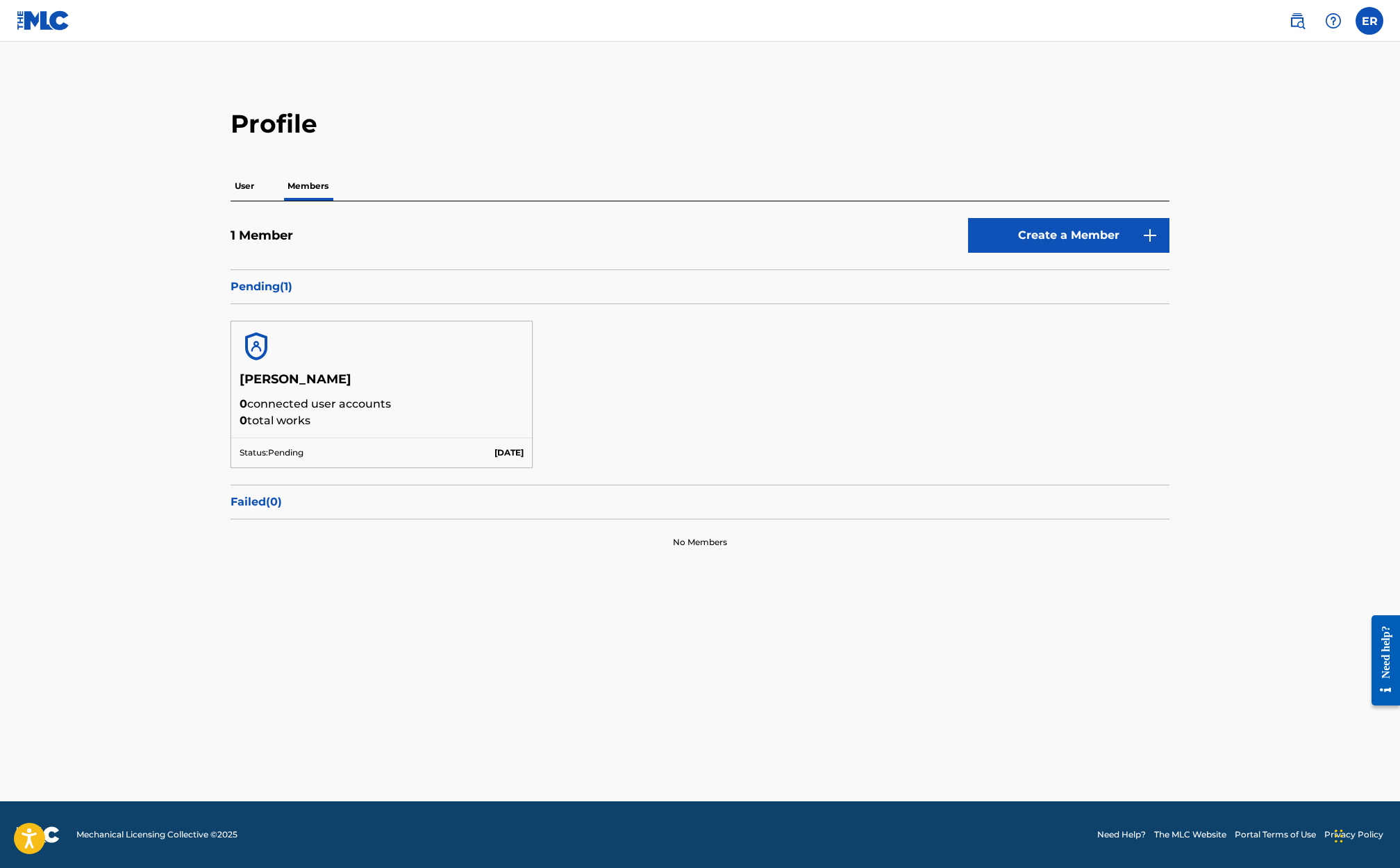
click at [266, 295] on p "Pending ( 1 )" at bounding box center [700, 287] width 939 height 17
click at [239, 192] on p "User" at bounding box center [244, 185] width 27 height 29
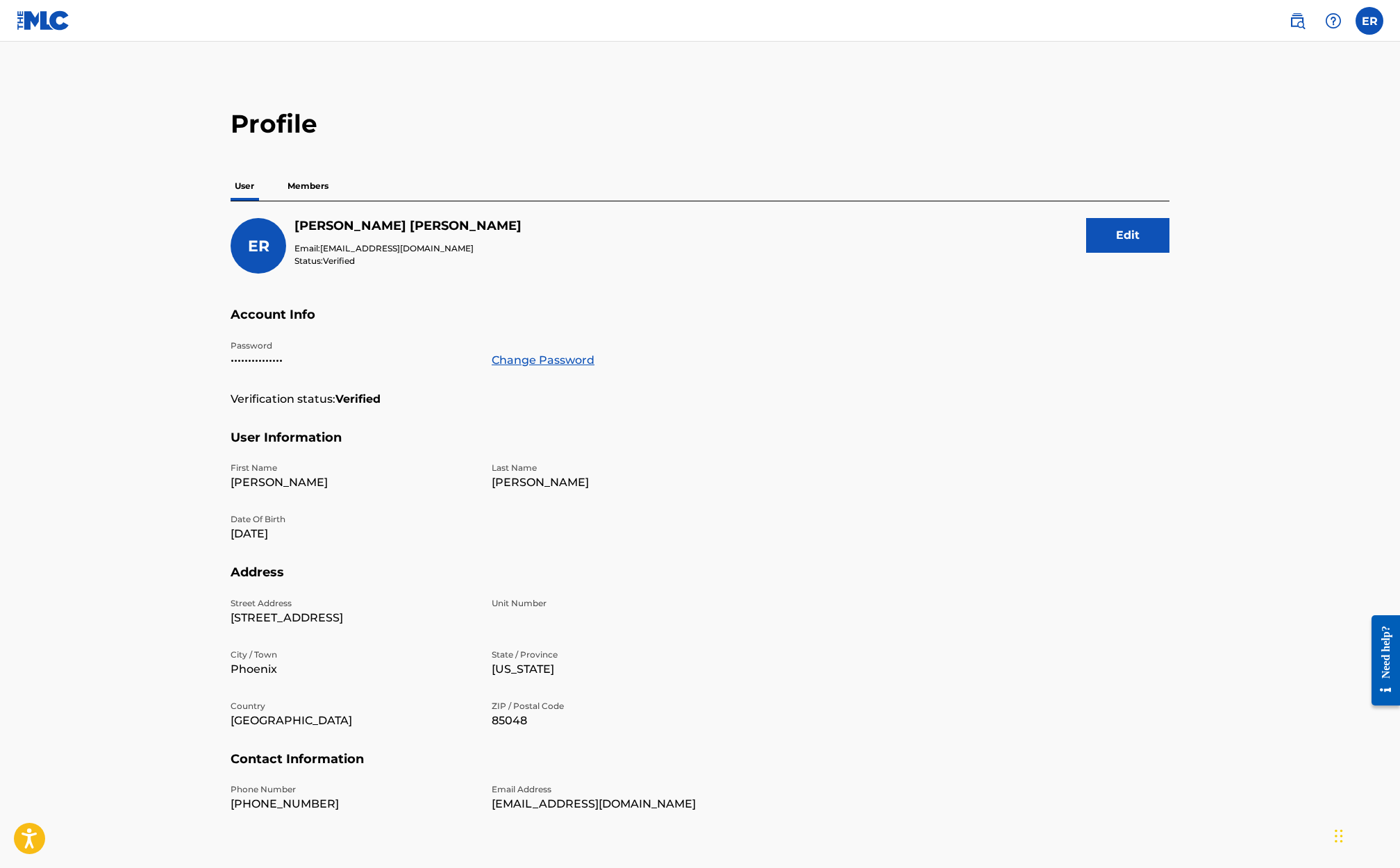
scroll to position [67, 0]
